Goal: Task Accomplishment & Management: Manage account settings

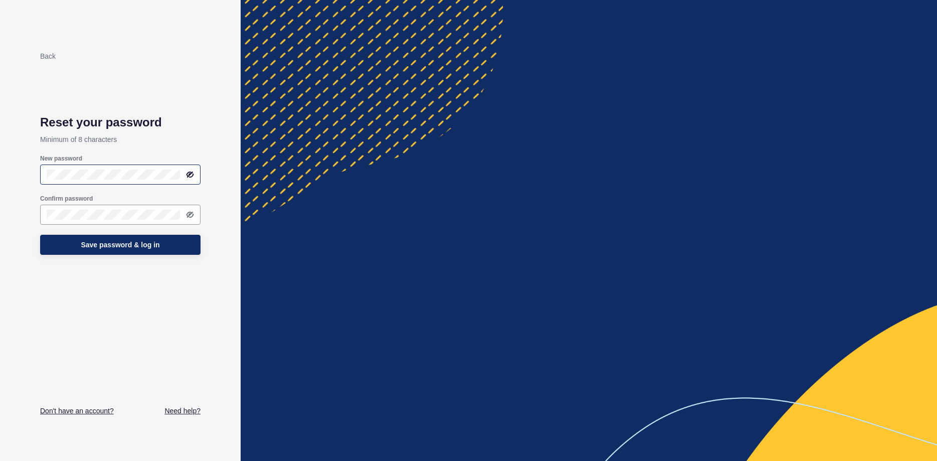
click at [191, 173] on icon at bounding box center [189, 174] width 5 height 5
click at [106, 247] on span "Save password & log in" at bounding box center [120, 245] width 79 height 10
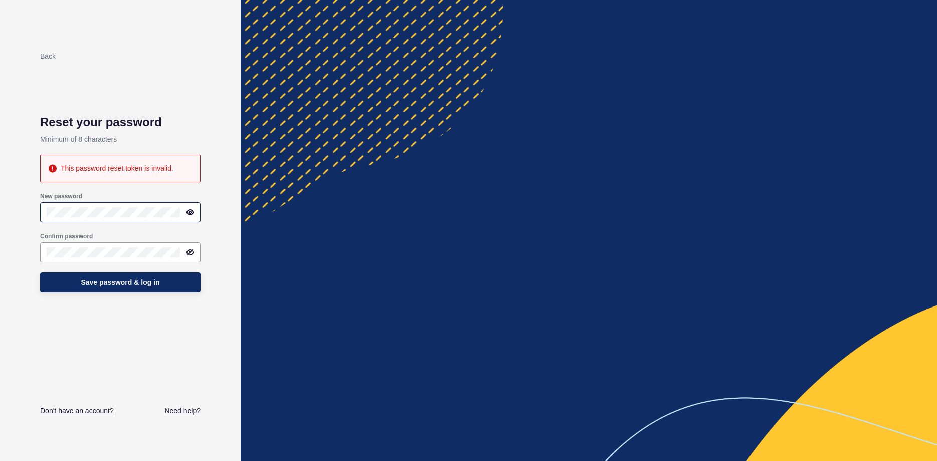
click at [87, 204] on div at bounding box center [120, 212] width 160 height 20
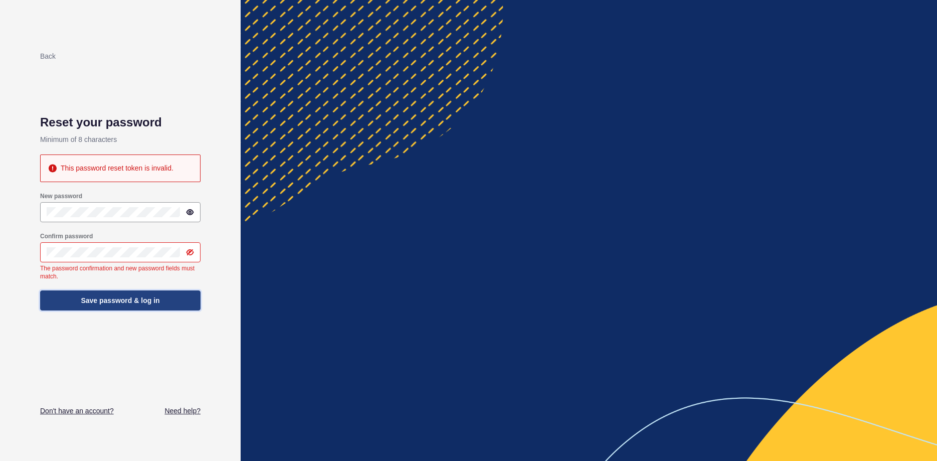
click at [75, 299] on button "Save password & log in" at bounding box center [120, 300] width 160 height 20
click at [45, 55] on link "Back" at bounding box center [48, 56] width 16 height 8
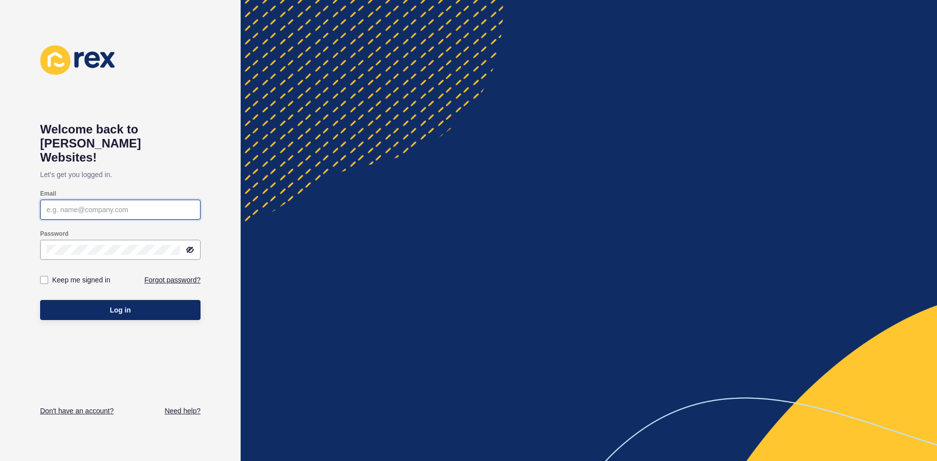
click at [73, 204] on input "Email" at bounding box center [120, 209] width 147 height 10
type input "sarah@residentialletting.com.au"
click at [191, 164] on p "Let's get you logged in." at bounding box center [120, 174] width 160 height 20
click at [189, 247] on icon at bounding box center [190, 249] width 6 height 5
click at [166, 275] on link "Forgot password?" at bounding box center [172, 280] width 56 height 10
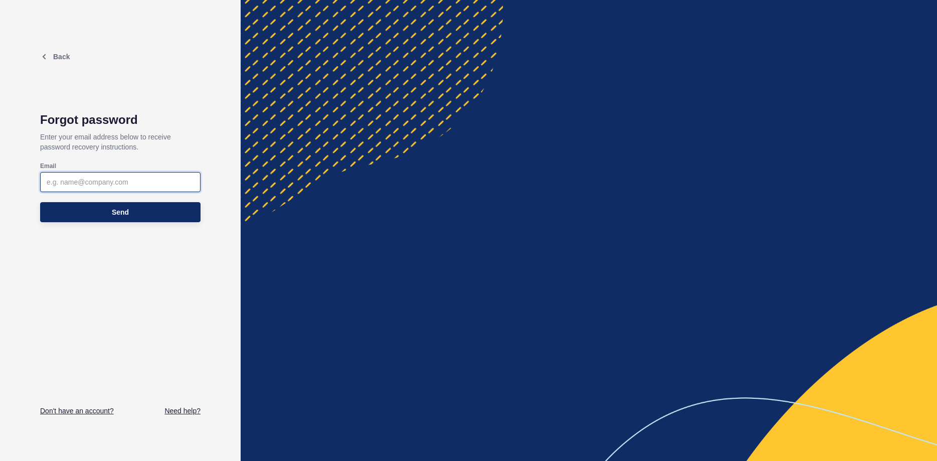
click at [79, 179] on input "Email" at bounding box center [120, 182] width 147 height 10
type input "sarah@residentialletting.com.au"
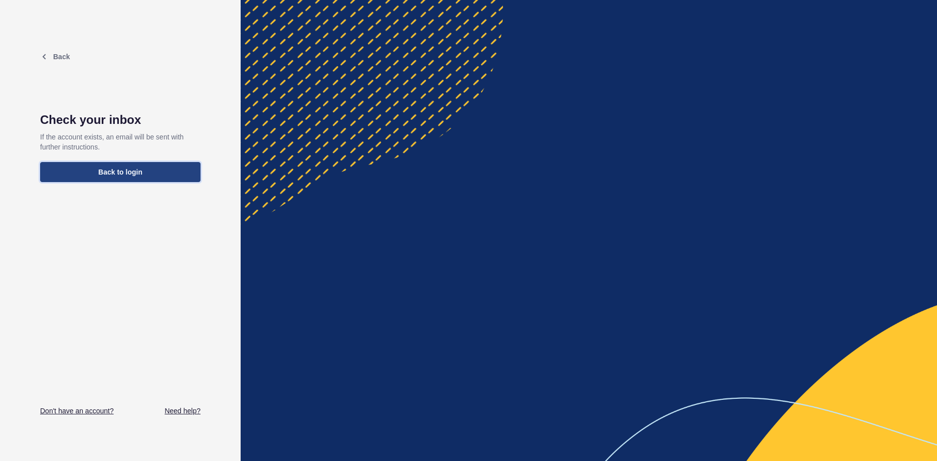
click at [147, 173] on button "Back to login" at bounding box center [120, 172] width 160 height 20
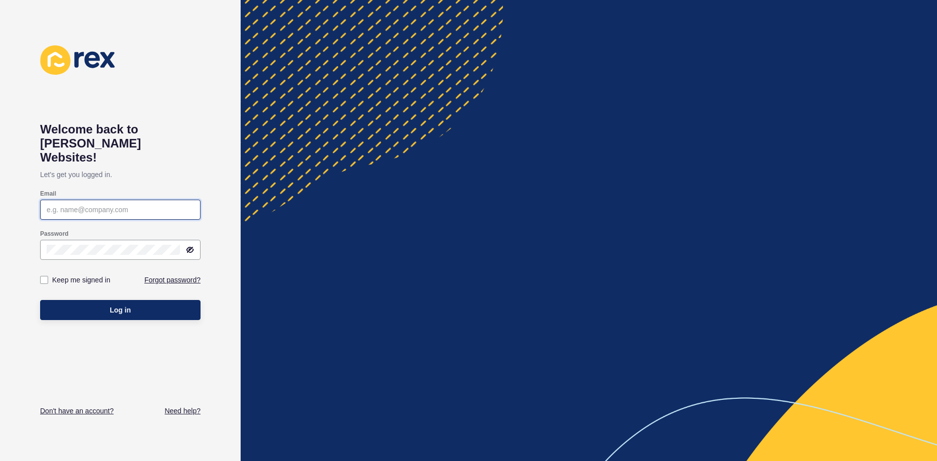
click at [120, 204] on input "Email" at bounding box center [120, 209] width 147 height 10
type input "sarah@residentialletting.com.au"
click at [185, 169] on p "Let's get you logged in." at bounding box center [120, 174] width 160 height 20
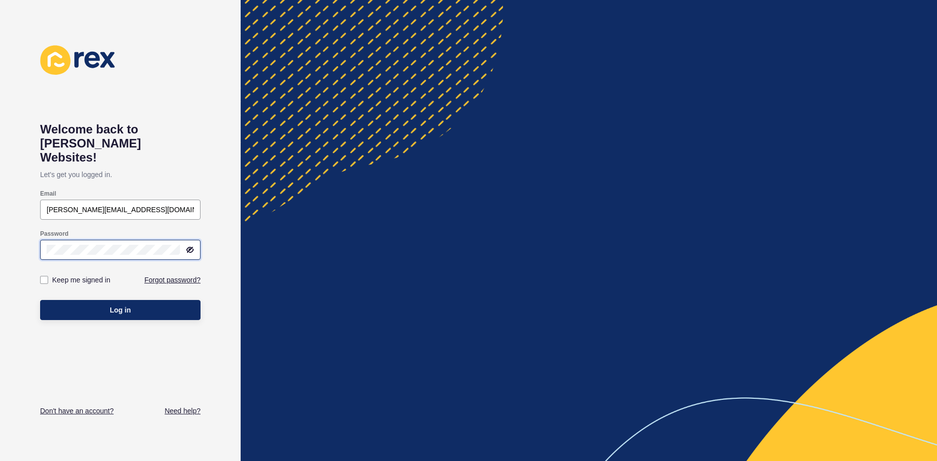
click at [40, 300] on button "Log in" at bounding box center [120, 310] width 160 height 20
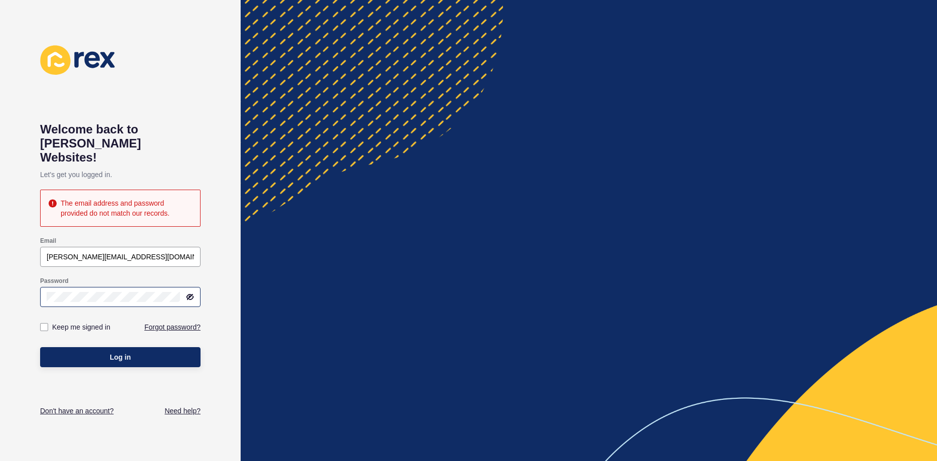
click at [189, 294] on icon at bounding box center [189, 296] width 5 height 5
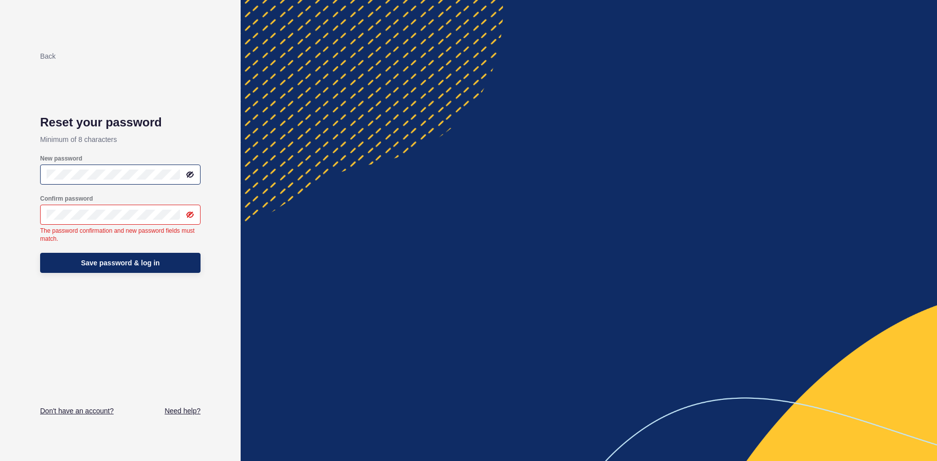
click at [188, 176] on icon at bounding box center [189, 174] width 5 height 5
click at [193, 217] on icon at bounding box center [190, 214] width 8 height 8
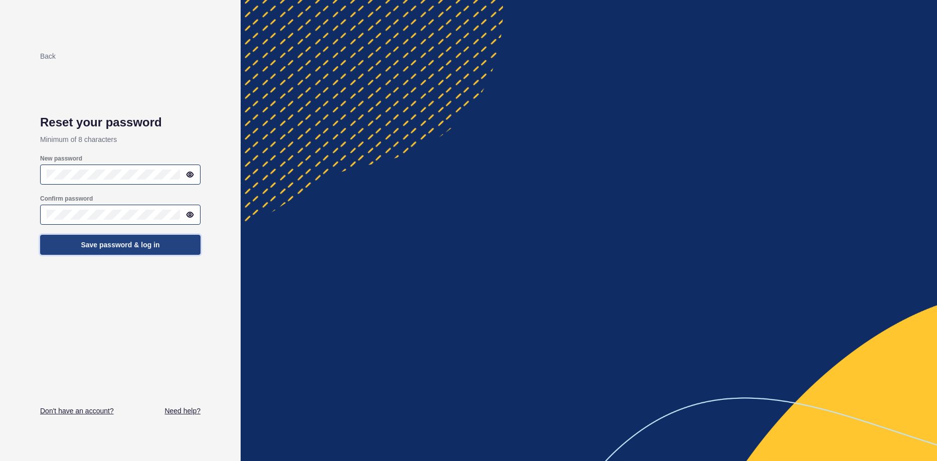
click at [164, 248] on button "Save password & log in" at bounding box center [120, 245] width 160 height 20
click at [192, 172] on icon at bounding box center [189, 174] width 5 height 5
click at [191, 216] on icon at bounding box center [190, 214] width 8 height 8
click at [104, 241] on span "Save password & log in" at bounding box center [120, 245] width 79 height 10
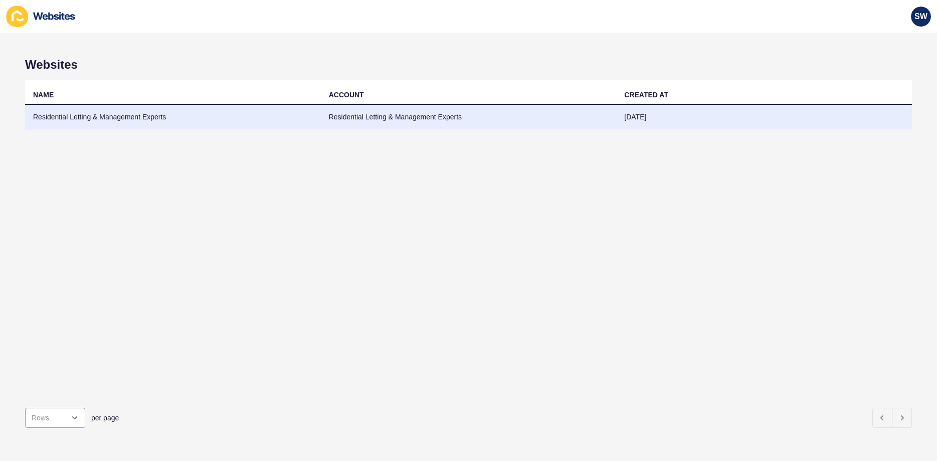
click at [436, 115] on td "Residential Letting & Management Experts" at bounding box center [469, 117] width 296 height 25
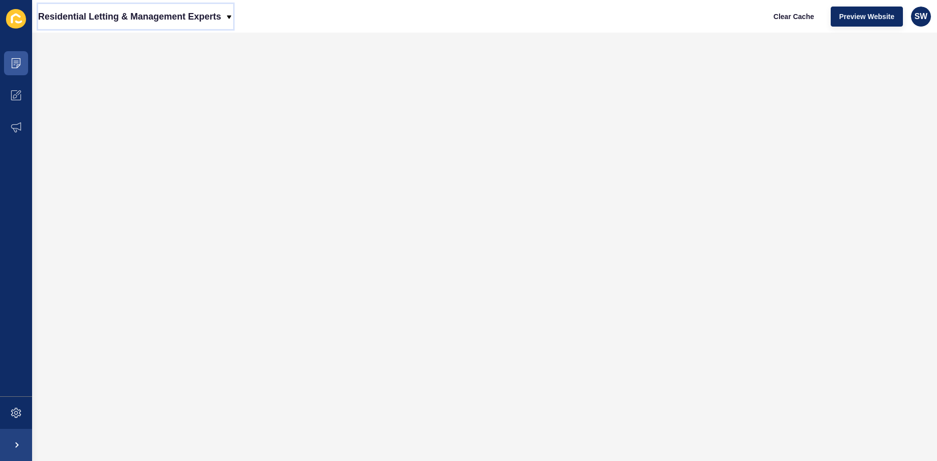
click at [221, 18] on p "Residential Letting & Management Experts" at bounding box center [129, 16] width 183 height 25
click at [83, 48] on div "Back to website list" at bounding box center [82, 46] width 72 height 18
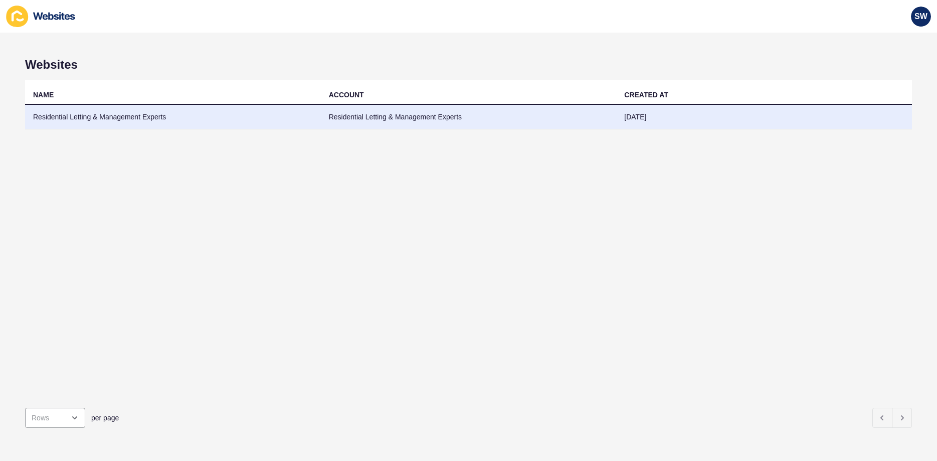
click at [88, 117] on td "Residential Letting & Management Experts" at bounding box center [173, 117] width 296 height 25
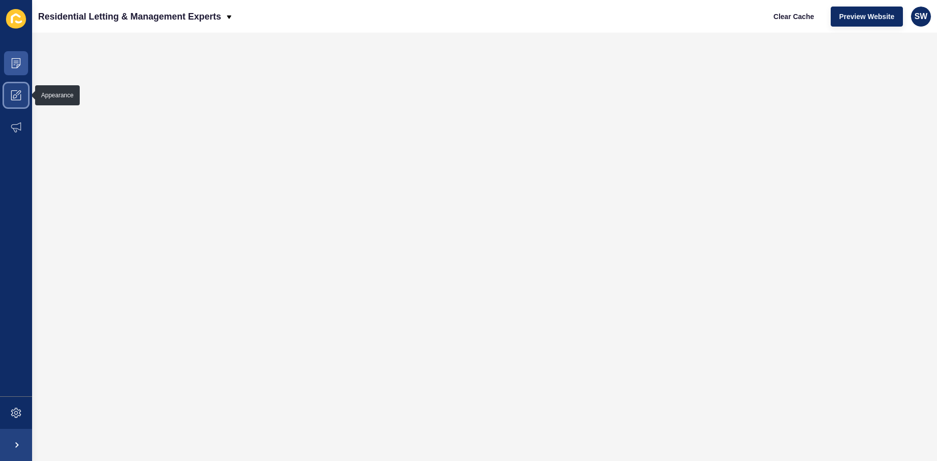
click at [13, 98] on icon at bounding box center [16, 95] width 10 height 10
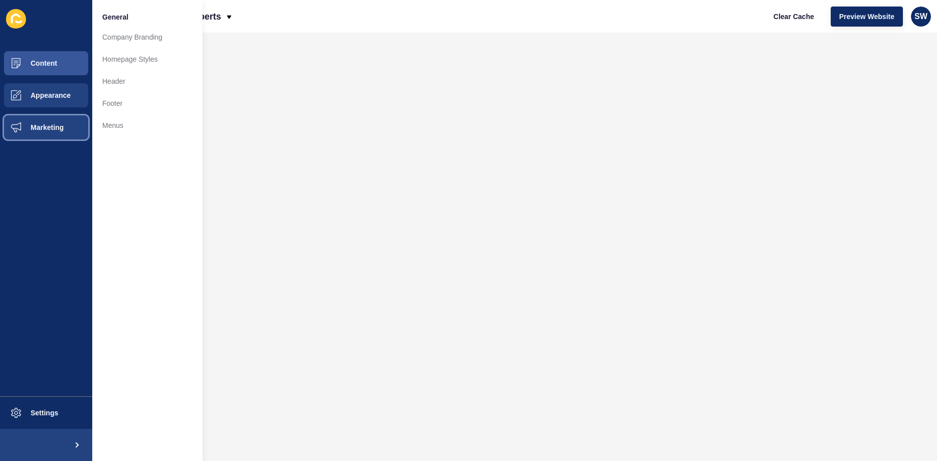
click at [24, 122] on span at bounding box center [16, 127] width 32 height 32
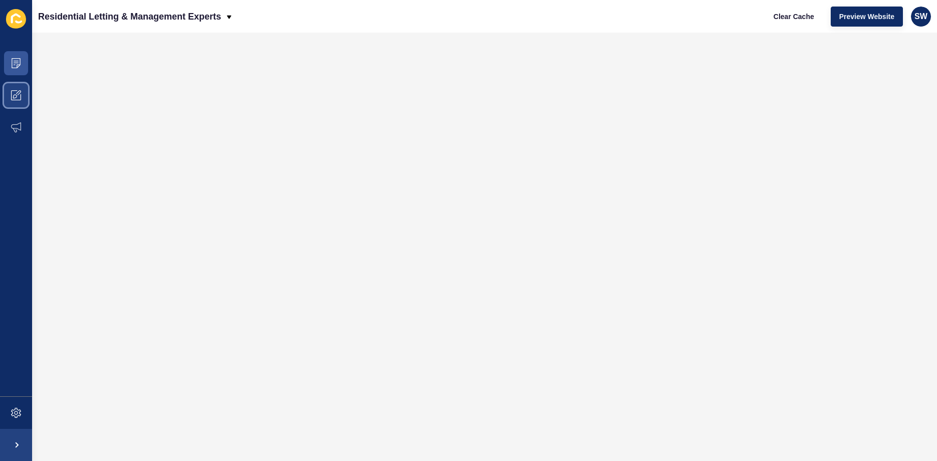
click at [22, 94] on span at bounding box center [16, 95] width 32 height 32
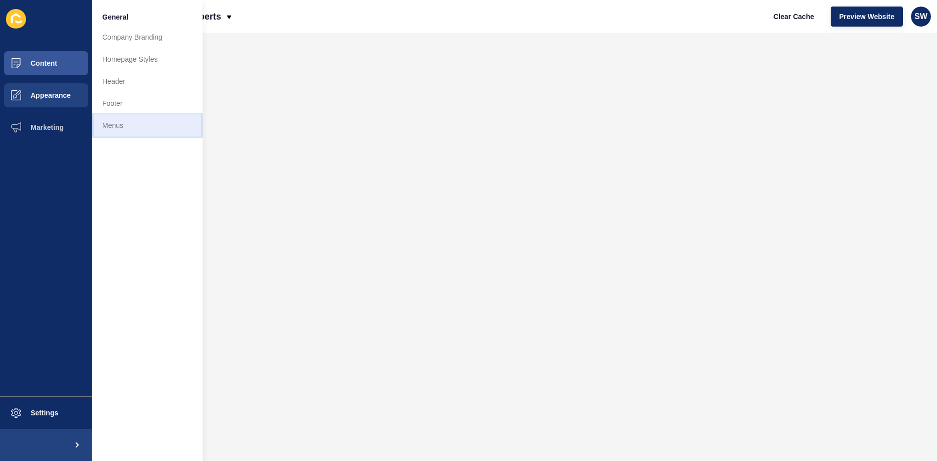
click at [107, 124] on link "Menus" at bounding box center [147, 125] width 110 height 22
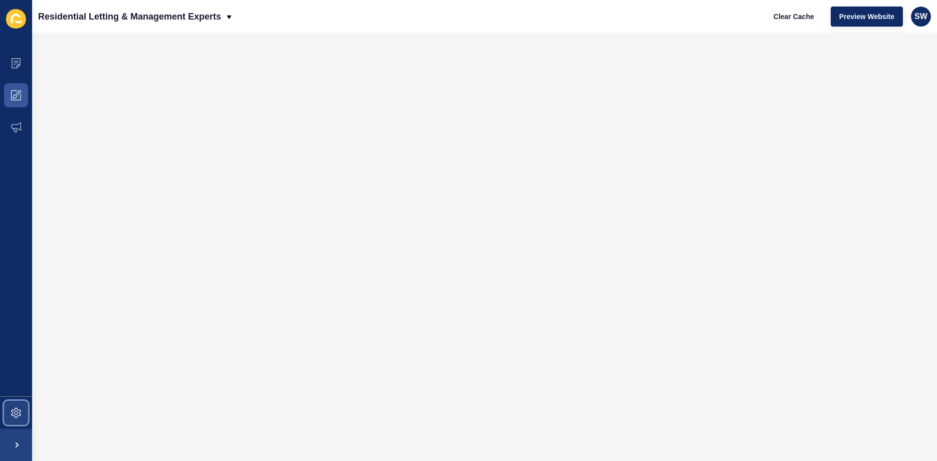
click at [21, 406] on span at bounding box center [16, 412] width 32 height 32
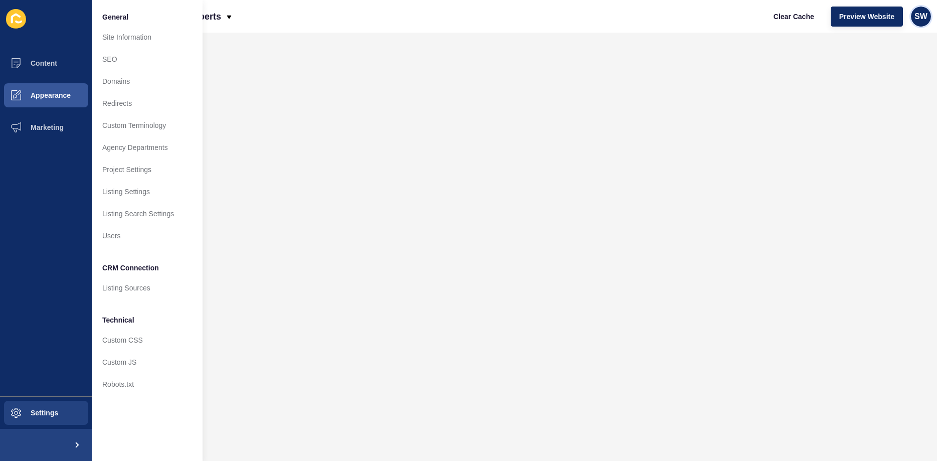
click at [922, 20] on span "SW" at bounding box center [920, 17] width 13 height 10
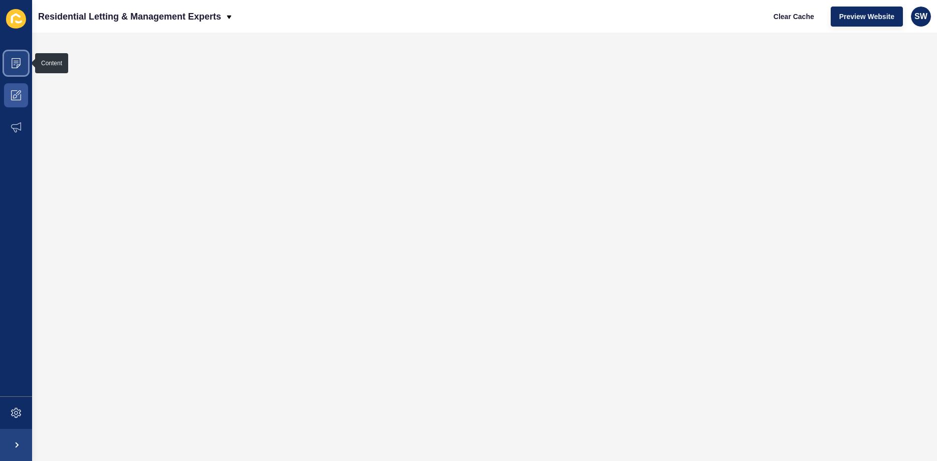
click at [13, 63] on icon at bounding box center [16, 63] width 10 height 10
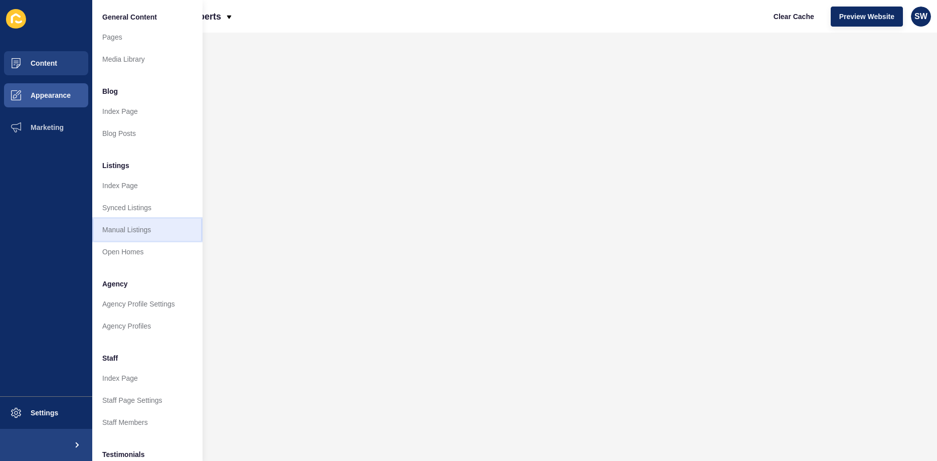
click at [141, 225] on link "Manual Listings" at bounding box center [147, 230] width 110 height 22
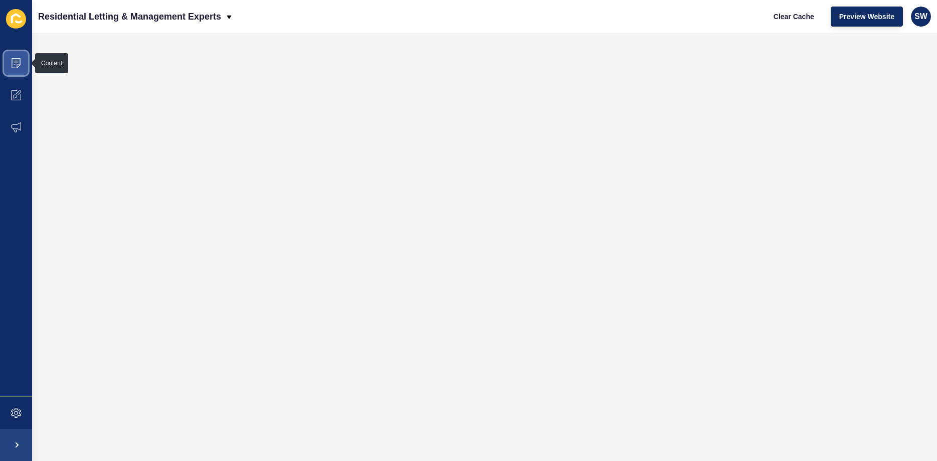
click at [17, 57] on span at bounding box center [16, 63] width 32 height 32
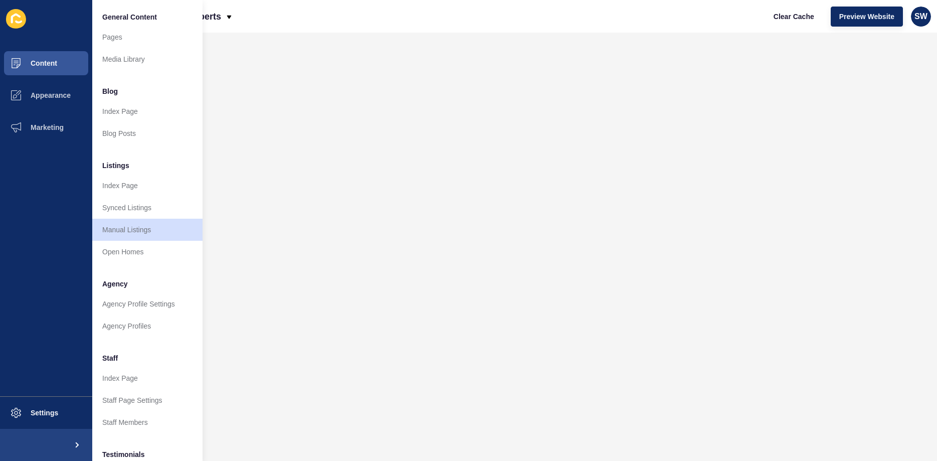
click at [14, 23] on icon at bounding box center [16, 19] width 20 height 20
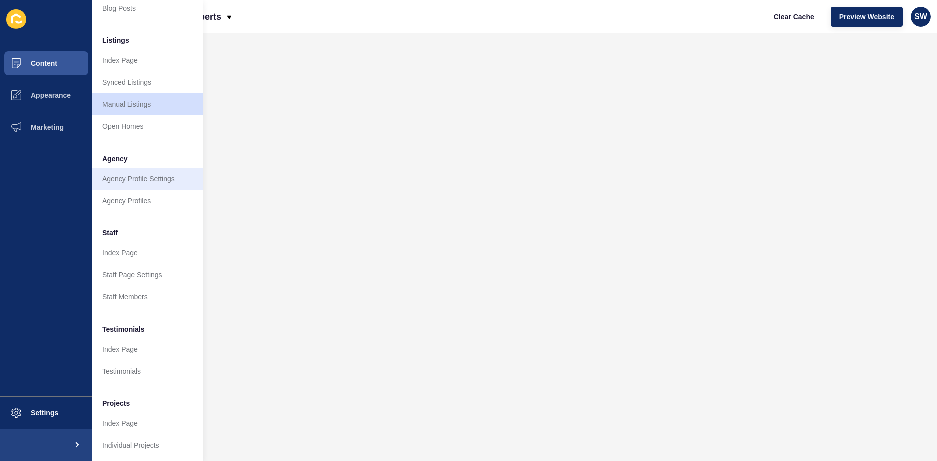
scroll to position [127, 0]
click at [171, 290] on link "Staff Members" at bounding box center [147, 295] width 110 height 22
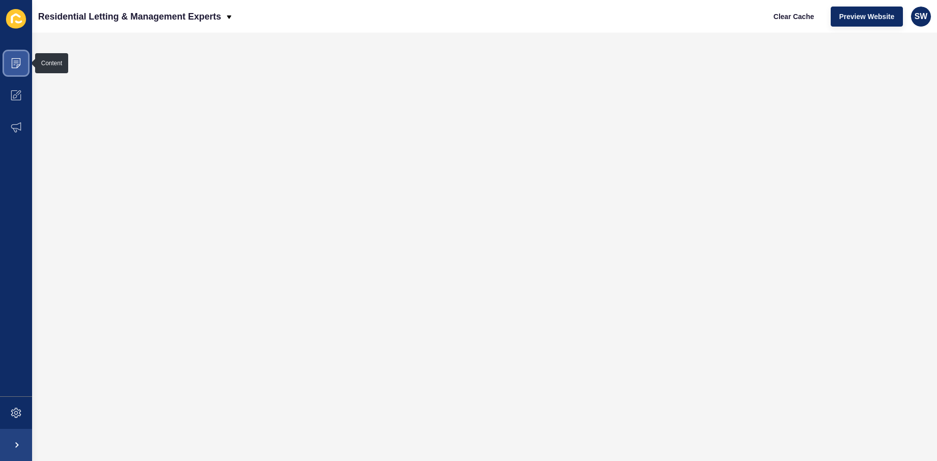
click at [19, 72] on span at bounding box center [16, 63] width 32 height 32
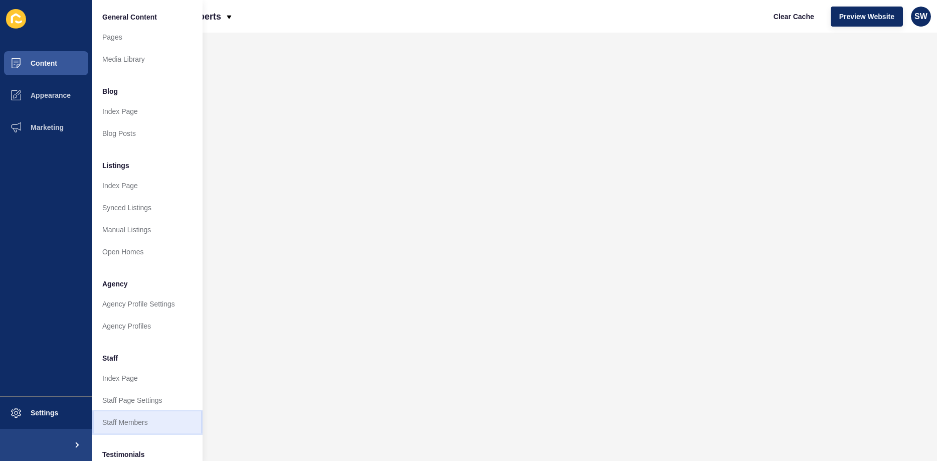
click at [124, 417] on link "Staff Members" at bounding box center [147, 422] width 110 height 22
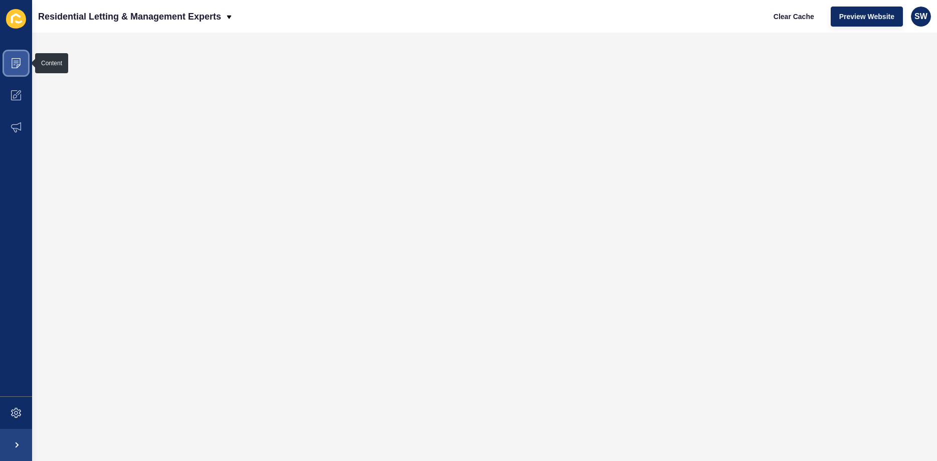
click at [19, 62] on icon at bounding box center [16, 63] width 10 height 10
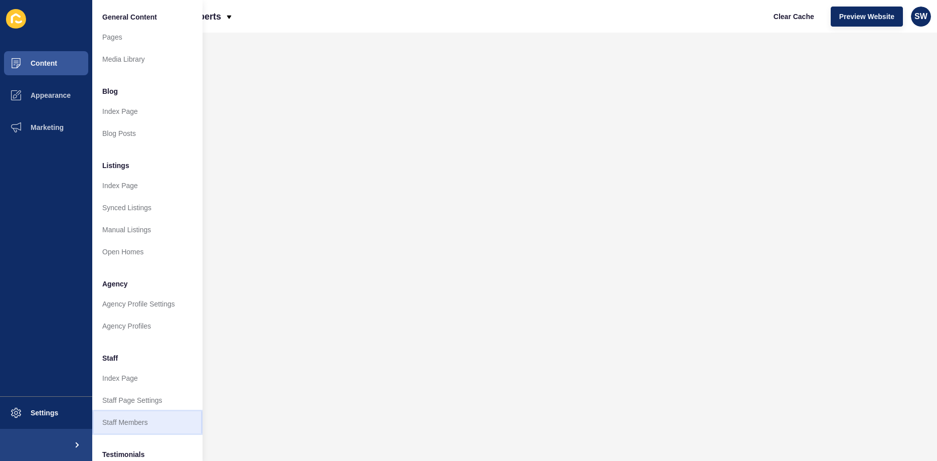
click at [133, 417] on link "Staff Members" at bounding box center [147, 422] width 110 height 22
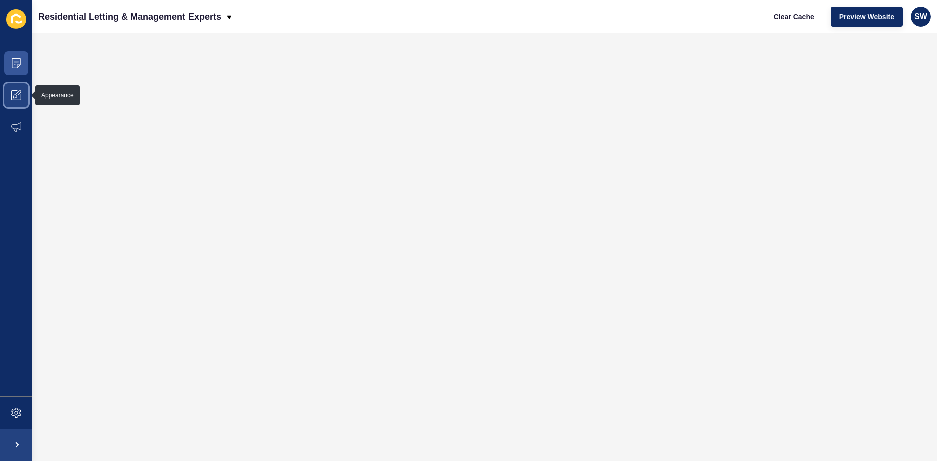
click at [11, 91] on span at bounding box center [16, 95] width 32 height 32
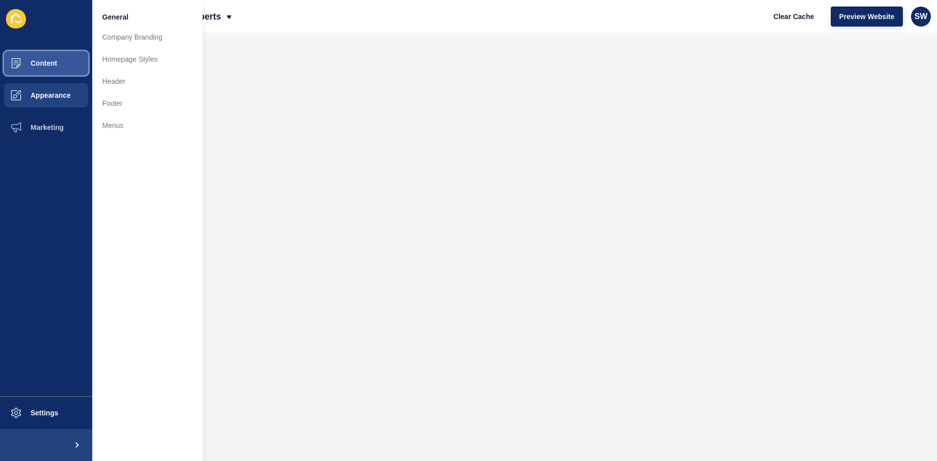
click at [43, 69] on button "Content" at bounding box center [46, 63] width 92 height 32
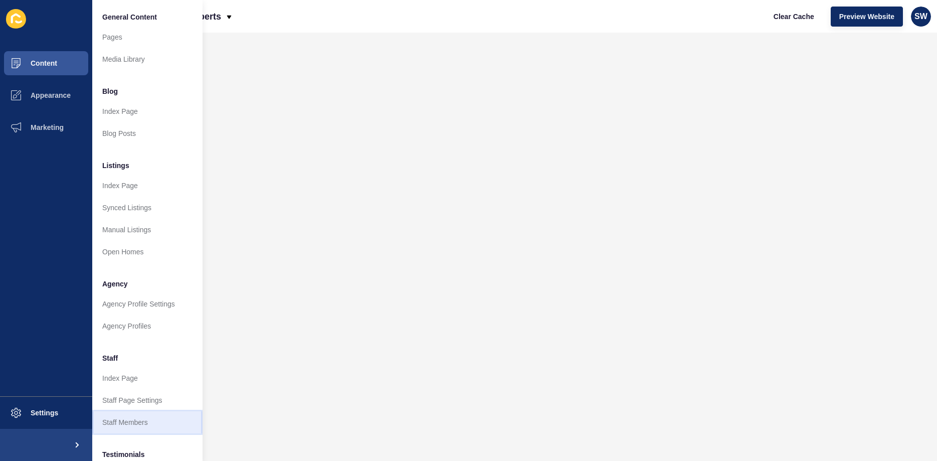
click at [133, 418] on link "Staff Members" at bounding box center [147, 422] width 110 height 22
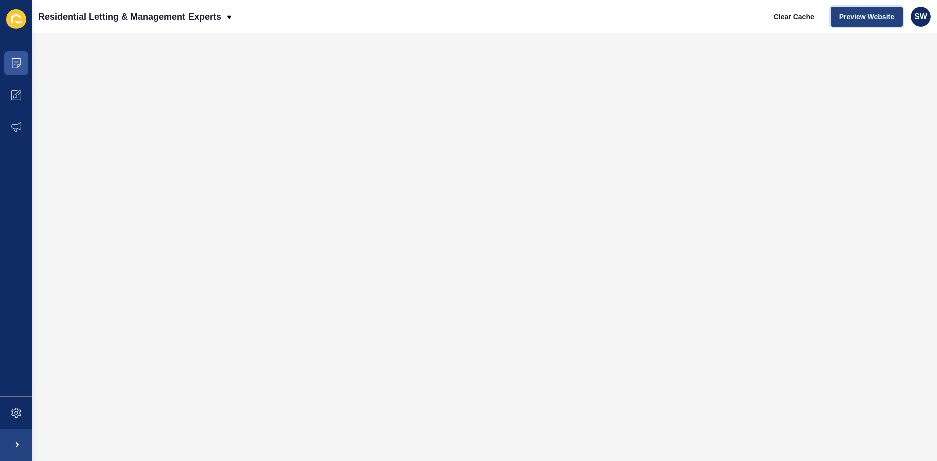
click at [859, 16] on span "Preview Website" at bounding box center [866, 17] width 55 height 10
